Goal: Find contact information: Find contact information

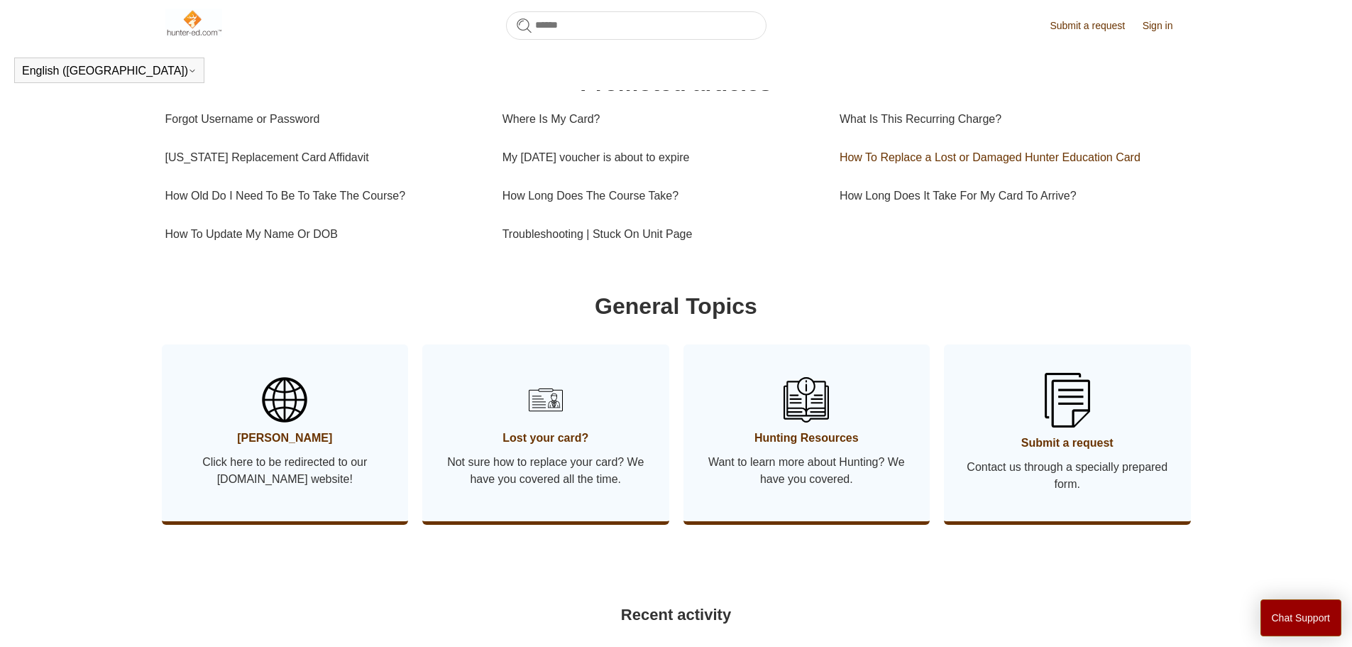
scroll to position [457, 0]
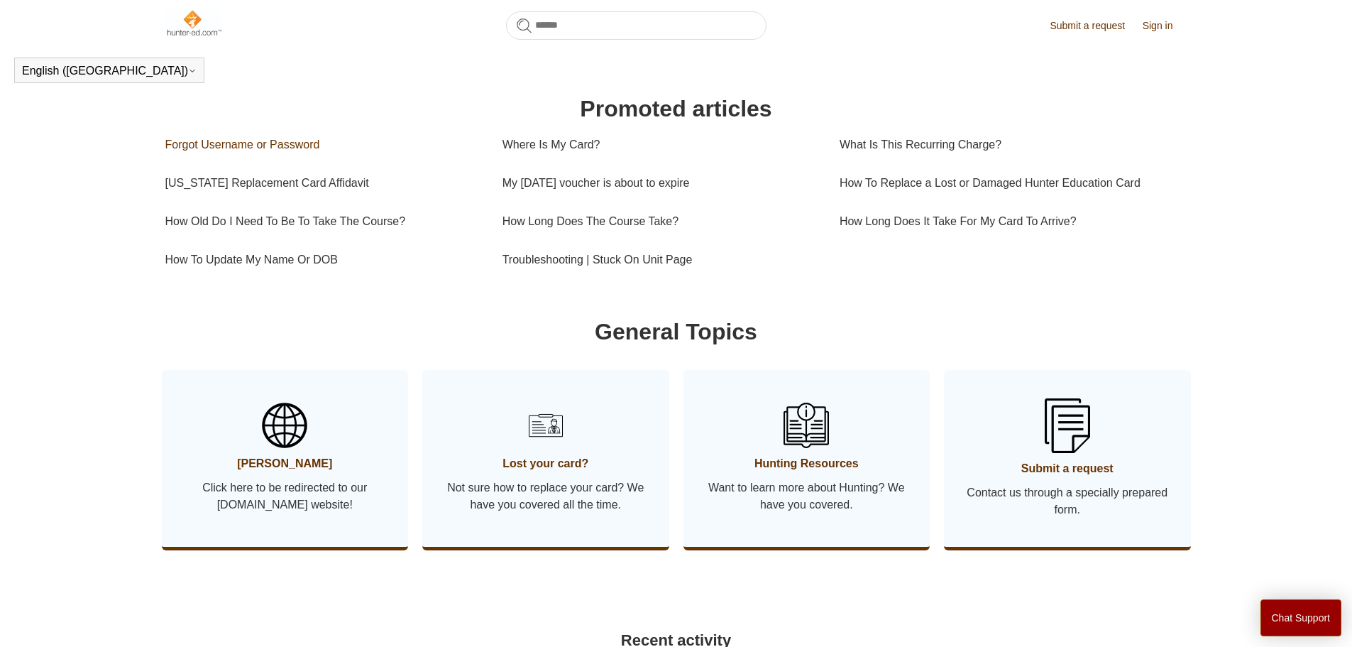
click at [268, 157] on link "Forgot Username or Password" at bounding box center [323, 145] width 316 height 38
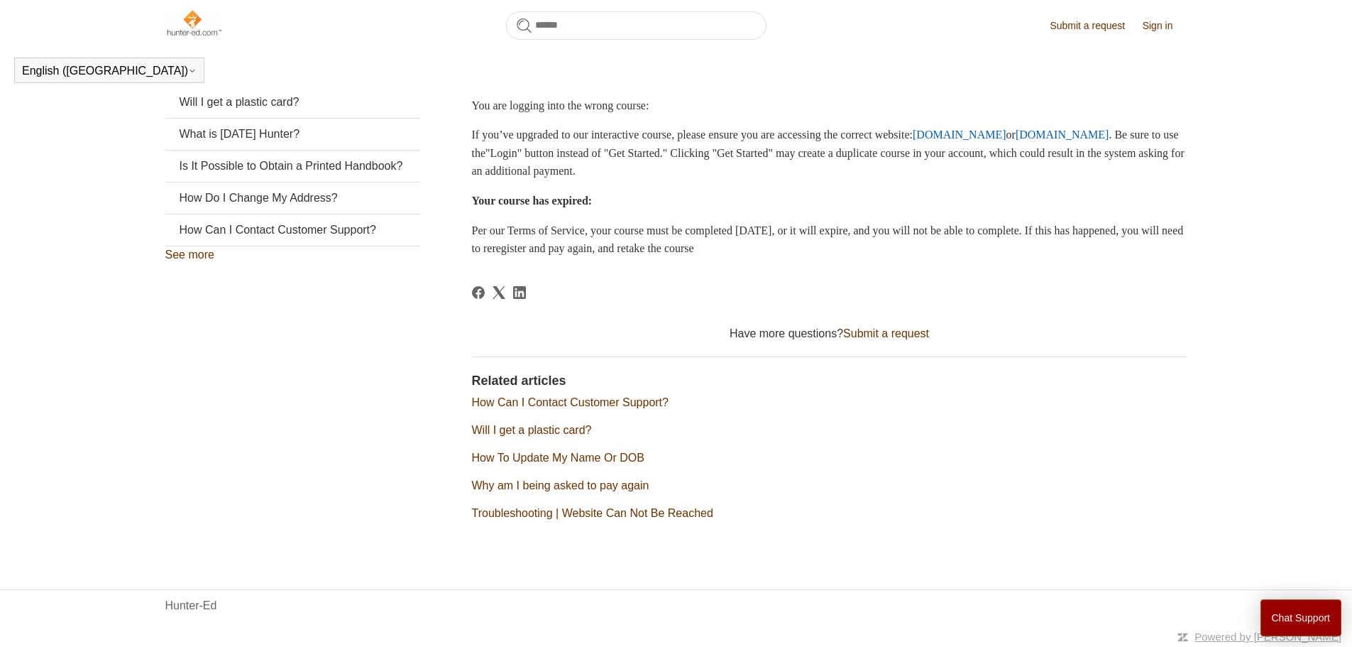
scroll to position [368, 0]
click at [367, 240] on link "How Can I Contact Customer Support?" at bounding box center [292, 228] width 255 height 31
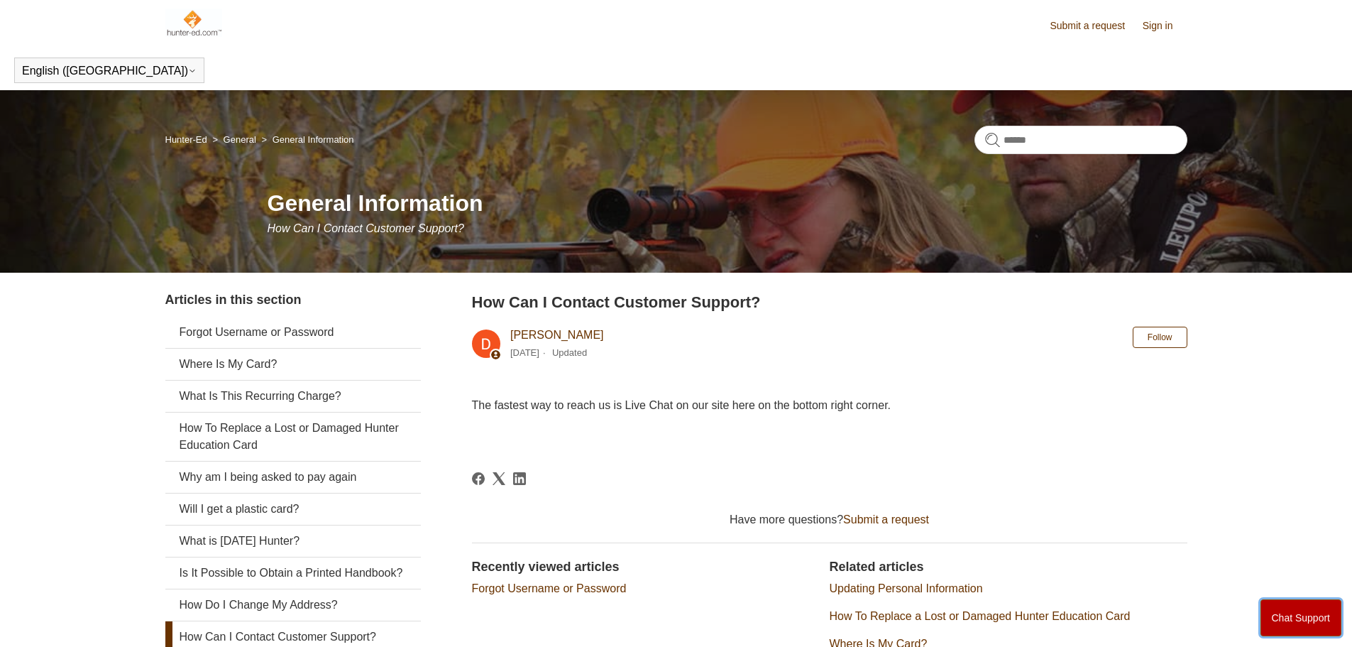
click at [1265, 613] on button "Chat Support" at bounding box center [1301, 617] width 82 height 37
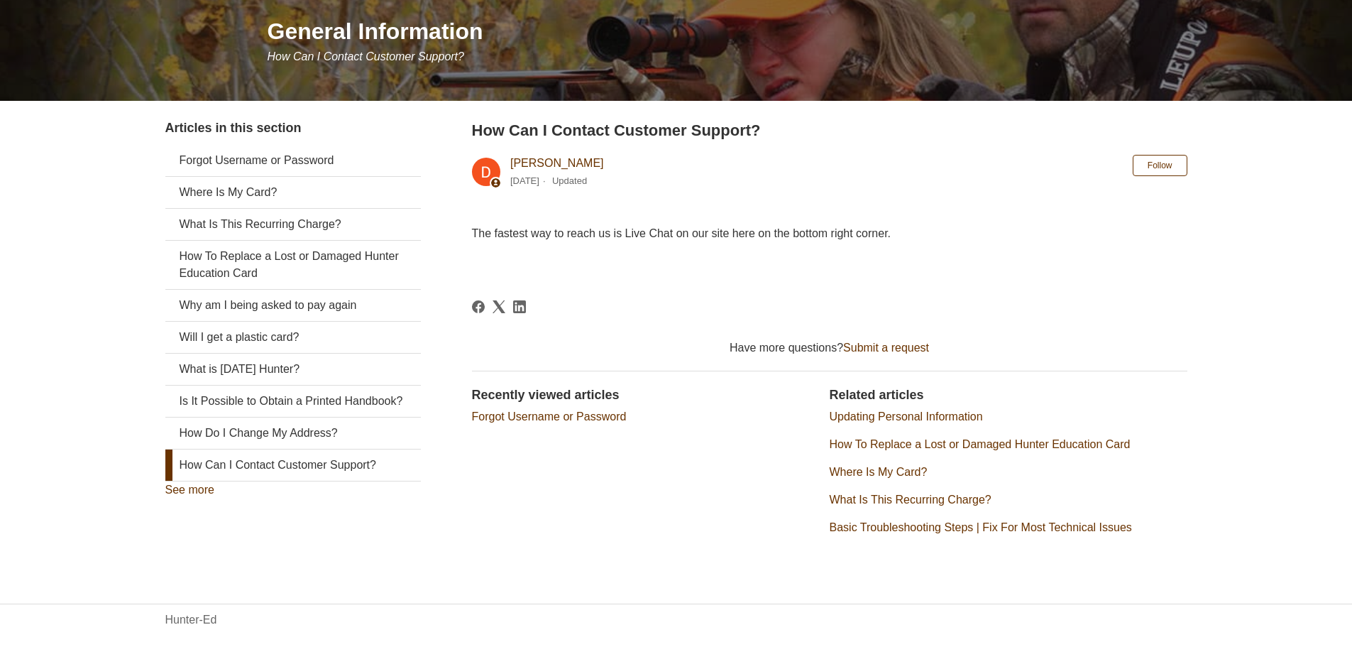
scroll to position [187, 0]
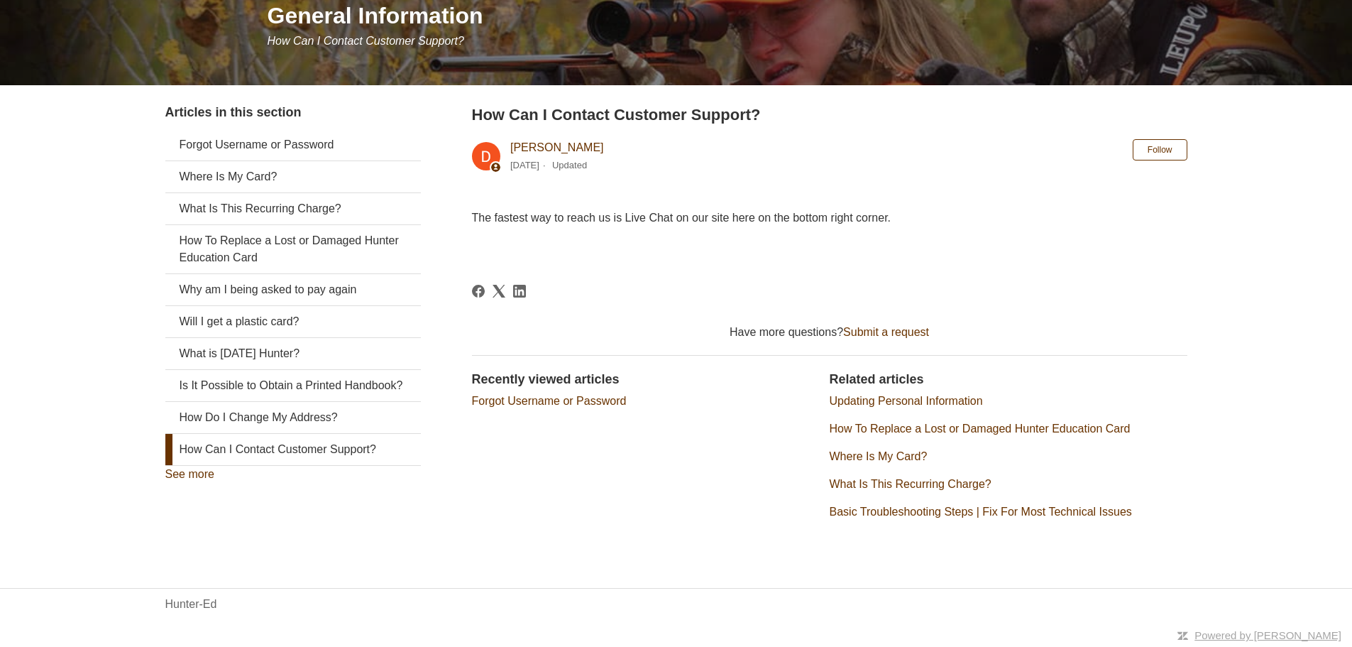
click at [931, 612] on div "Hunter-Ed" at bounding box center [676, 603] width 1022 height 17
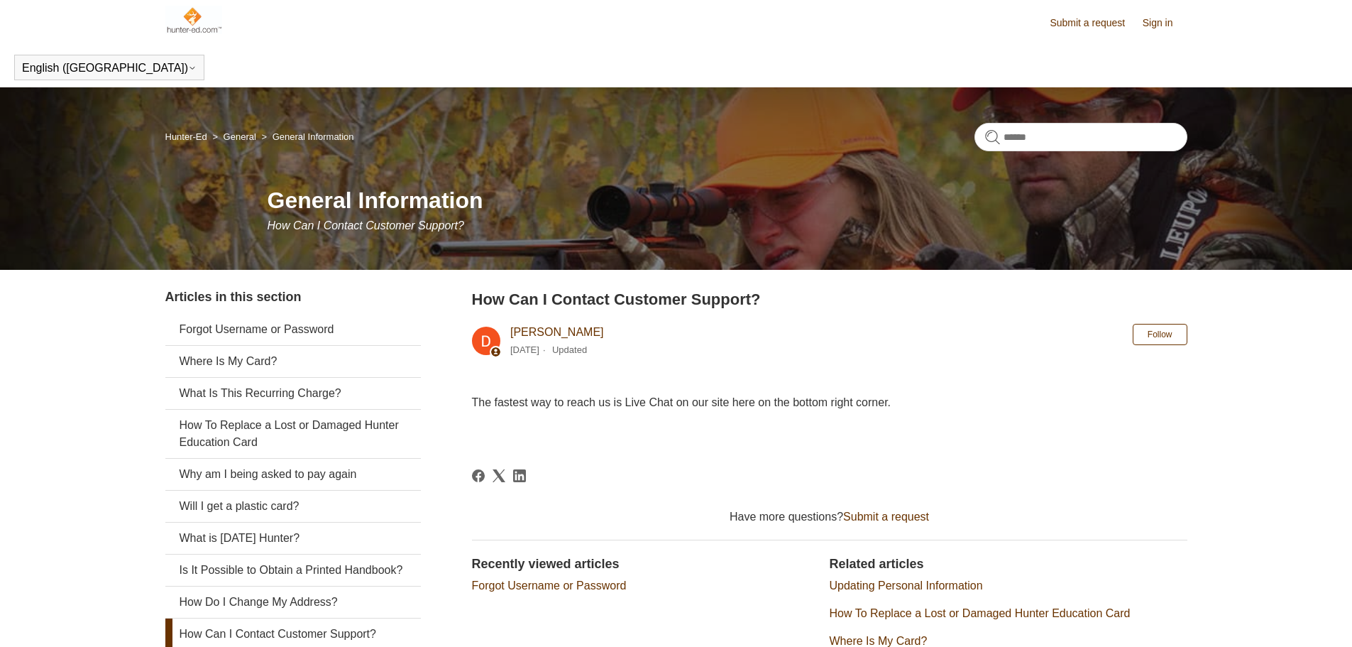
scroll to position [0, 0]
